Goal: Task Accomplishment & Management: Manage account settings

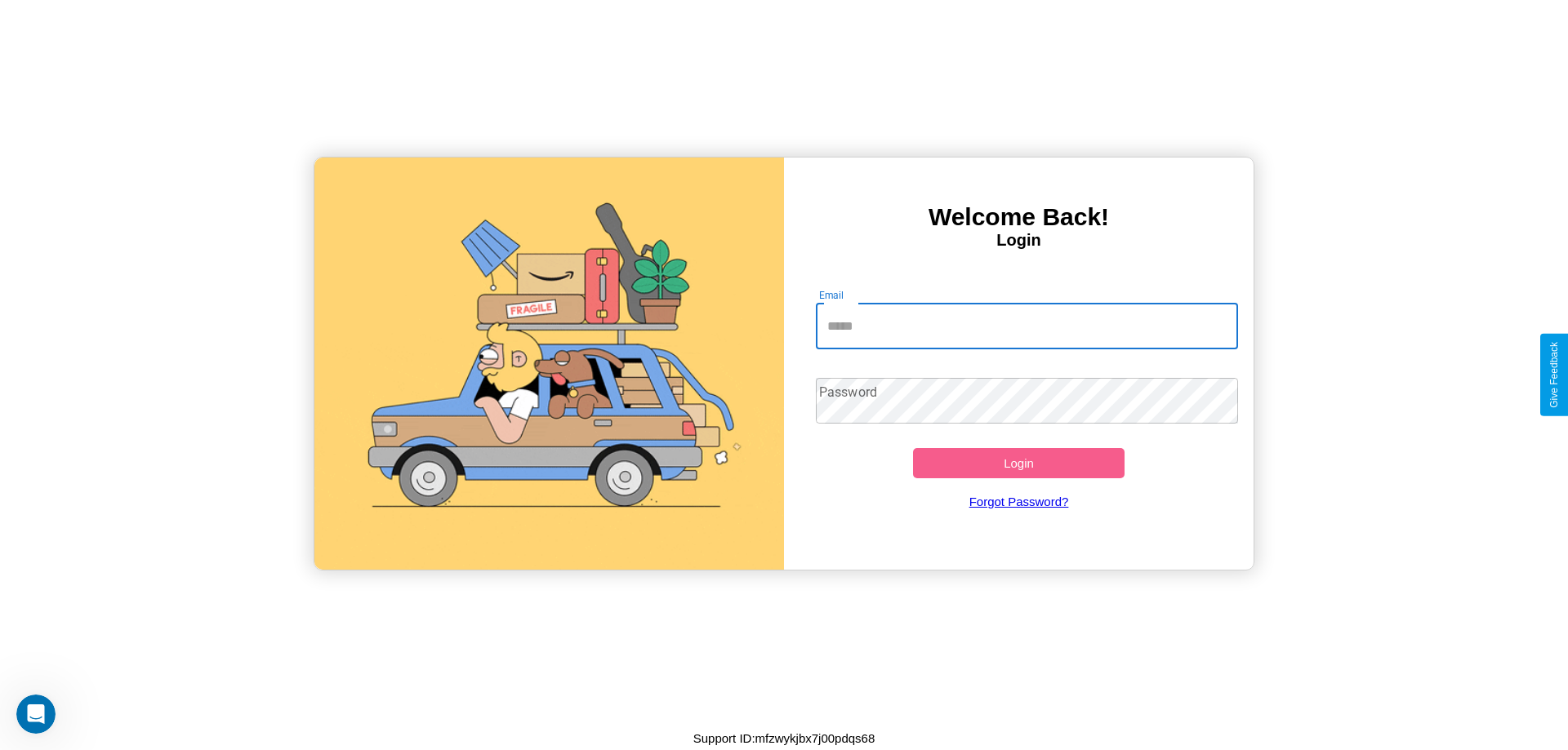
click at [1027, 325] on input "Email" at bounding box center [1027, 325] width 423 height 46
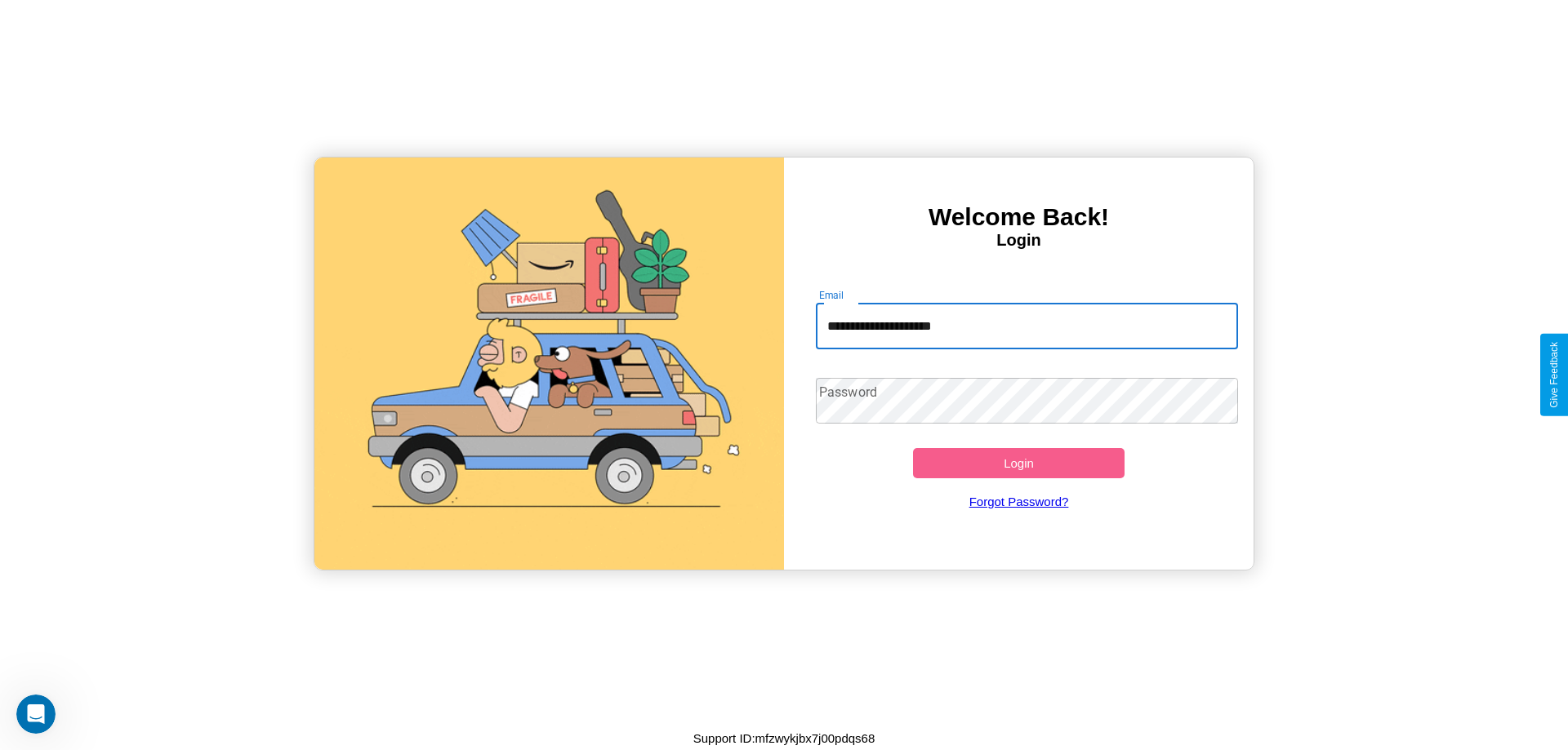
type input "**********"
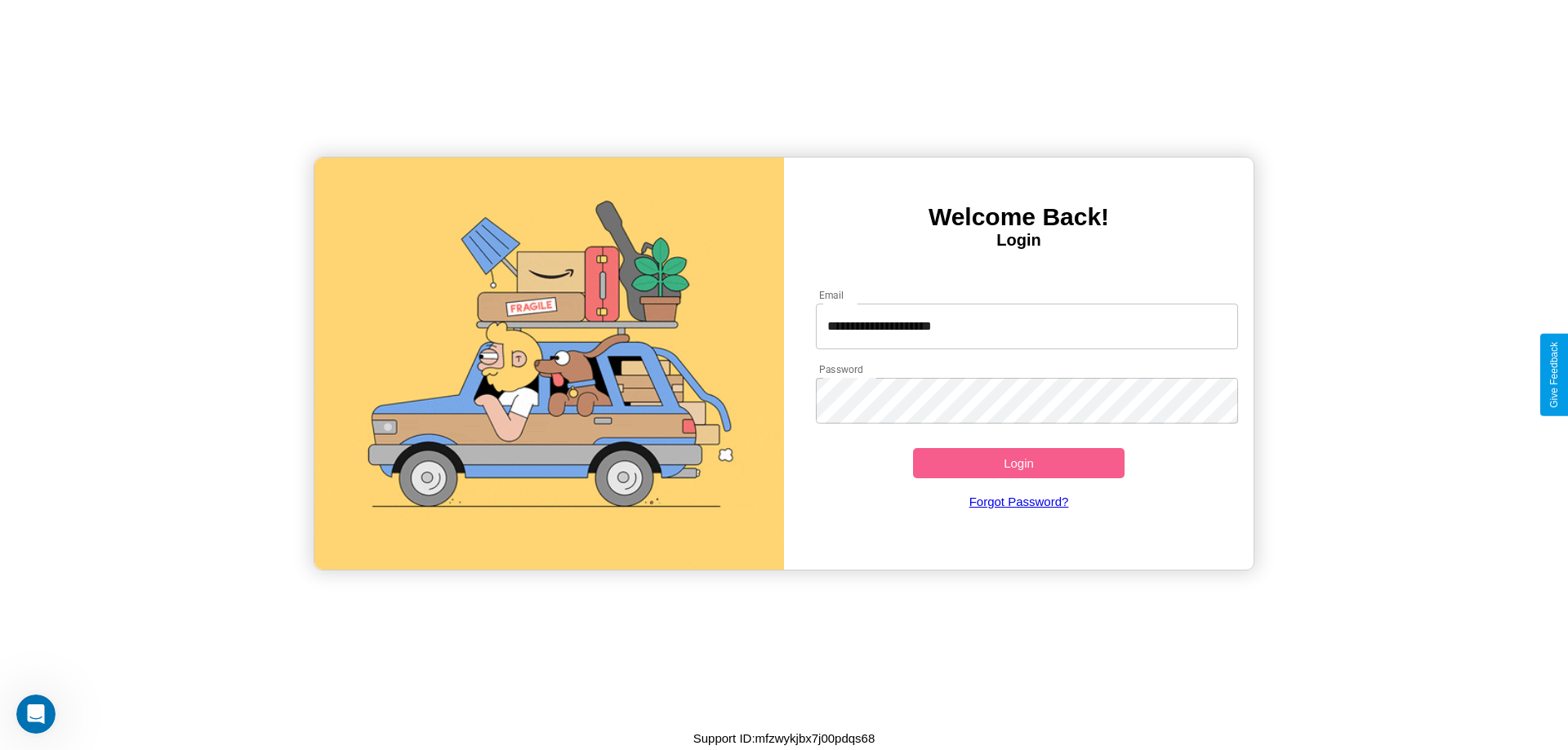
click at [1018, 462] on button "Login" at bounding box center [1019, 462] width 212 height 30
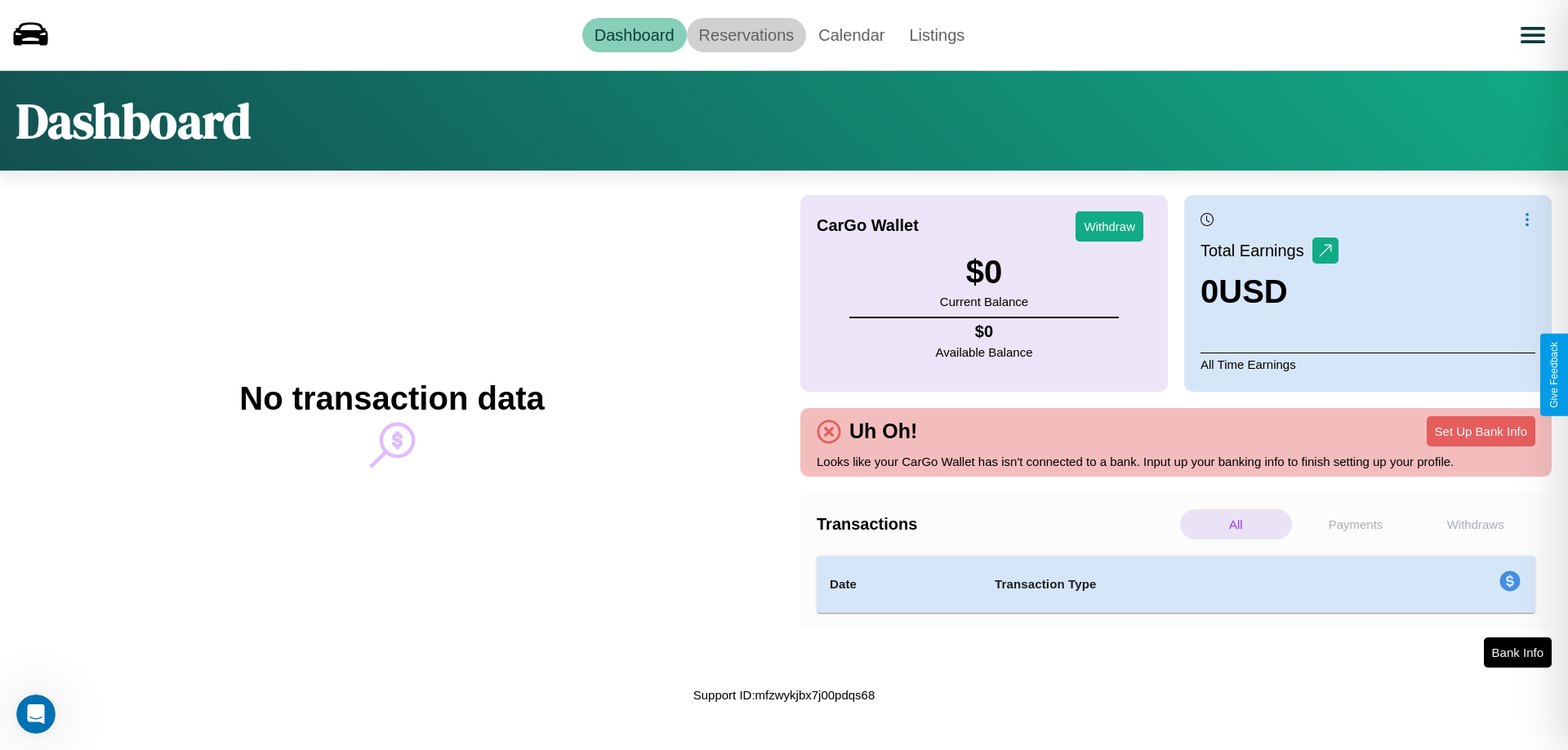
click at [746, 34] on link "Reservations" at bounding box center [746, 34] width 120 height 34
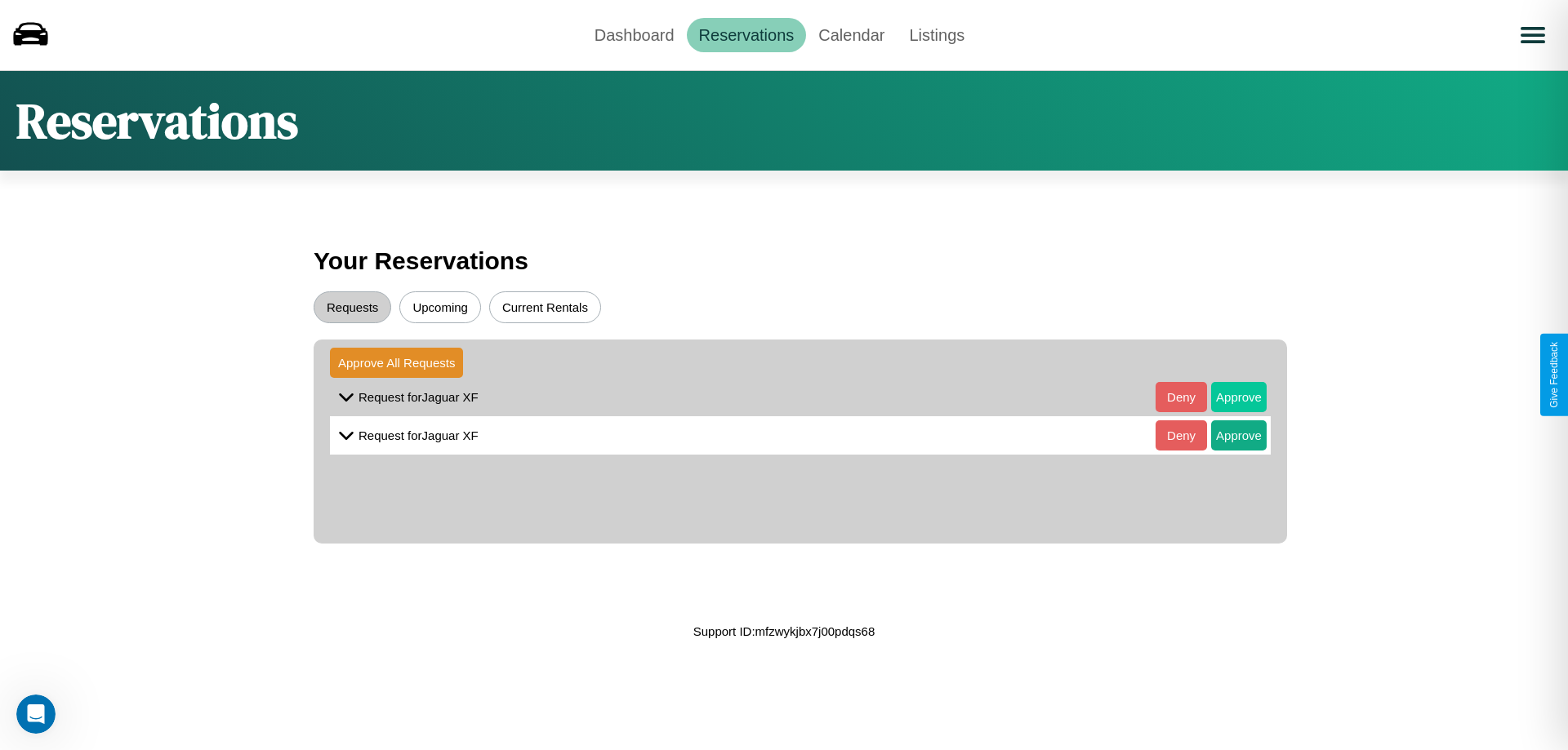
click at [1226, 396] on button "Approve" at bounding box center [1238, 396] width 55 height 30
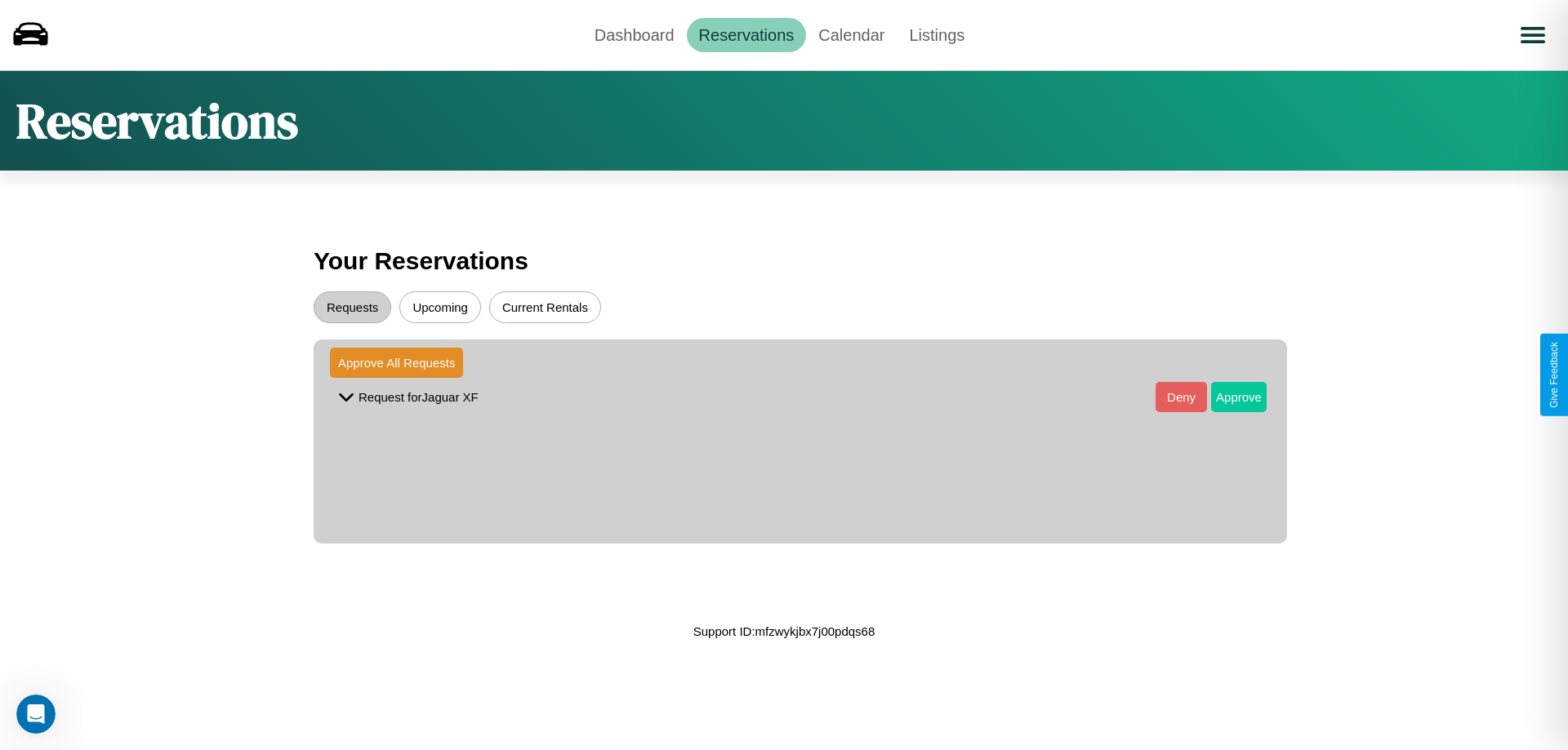
click at [1226, 396] on button "Approve" at bounding box center [1238, 396] width 55 height 30
